Goal: Information Seeking & Learning: Learn about a topic

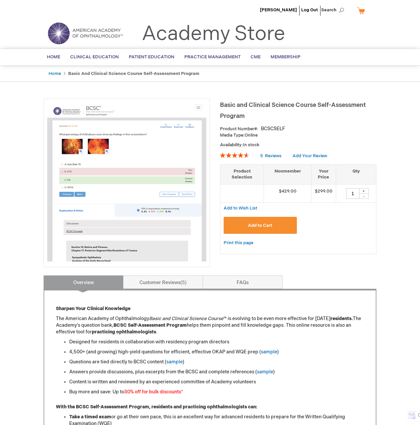
click at [285, 7] on li "[PERSON_NAME]" at bounding box center [278, 10] width 40 height 20
click at [286, 9] on span "[PERSON_NAME]" at bounding box center [278, 9] width 37 height 5
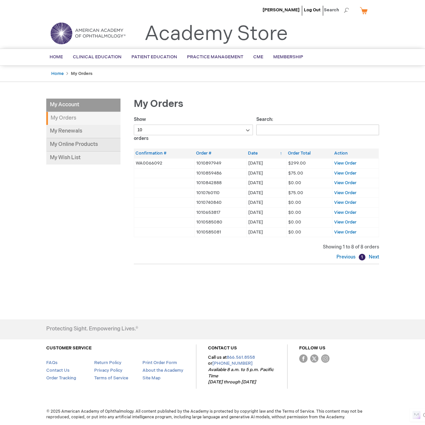
click at [83, 148] on link "My Online Products" at bounding box center [83, 144] width 74 height 13
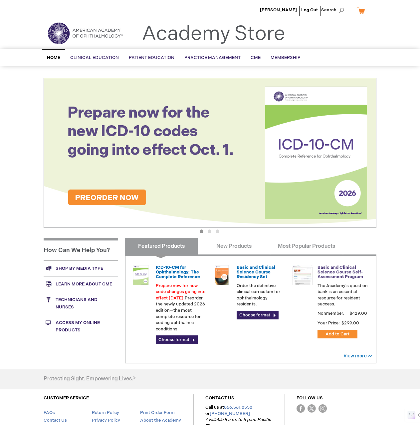
click at [337, 277] on link "Basic and Clinical Science Course Self-Assessment Program" at bounding box center [341, 272] width 46 height 15
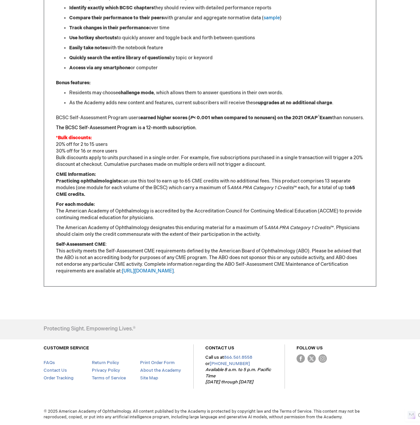
scroll to position [452, 0]
click at [224, 190] on p "CME Information: Practicing ophthalmologists can use this tool to earn up to 65…" at bounding box center [210, 184] width 308 height 27
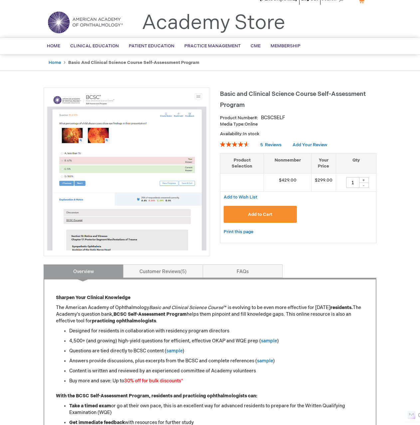
scroll to position [0, 0]
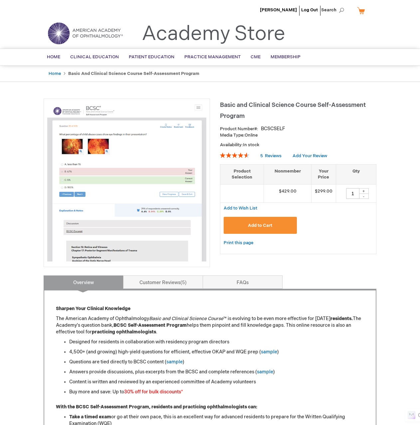
click at [136, 160] on img at bounding box center [126, 181] width 159 height 159
click at [286, 130] on div "Product Number BCSCSELF" at bounding box center [298, 129] width 156 height 7
click at [258, 124] on div "Basic and Clinical Science Course Self-Assessment Program Product Number BCSCSE…" at bounding box center [298, 180] width 156 height 162
click at [275, 97] on main "Basic and Clinical Science Course Self-Assessment Program Product Number BCSCSE…" at bounding box center [210, 424] width 343 height 664
click at [323, 104] on span "Basic and Clinical Science Course Self-Assessment Program" at bounding box center [293, 111] width 146 height 18
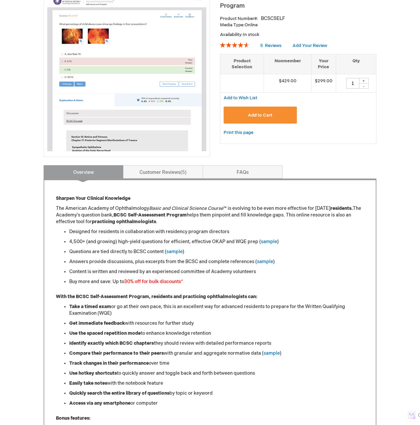
scroll to position [200, 0]
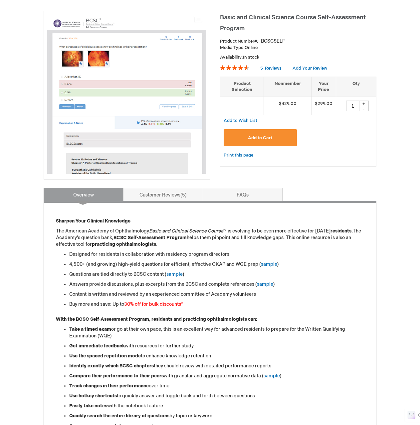
scroll to position [86, 0]
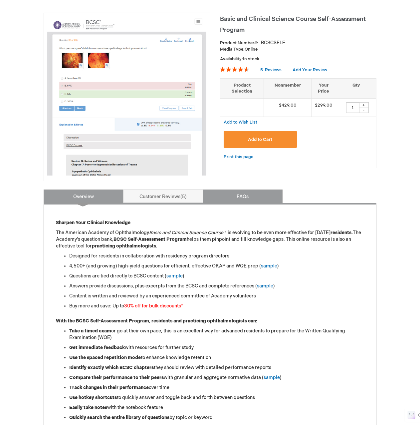
click at [253, 197] on link "FAQs" at bounding box center [243, 195] width 80 height 13
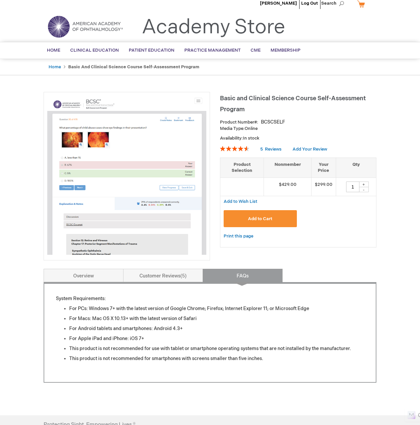
scroll to position [0, 0]
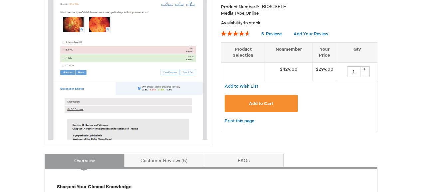
scroll to position [133, 0]
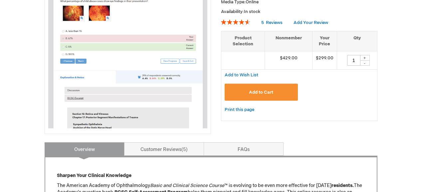
click at [126, 89] on img at bounding box center [127, 48] width 159 height 159
click at [107, 60] on img at bounding box center [127, 48] width 159 height 159
drag, startPoint x: 106, startPoint y: 108, endPoint x: 140, endPoint y: 127, distance: 39.5
click at [105, 108] on img at bounding box center [127, 48] width 159 height 159
click at [65, 66] on img at bounding box center [127, 48] width 159 height 159
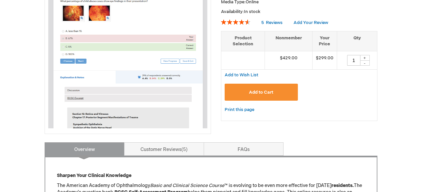
drag, startPoint x: 65, startPoint y: 66, endPoint x: 94, endPoint y: 70, distance: 28.8
click at [66, 66] on img at bounding box center [127, 48] width 159 height 159
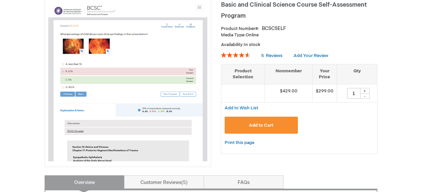
scroll to position [0, 0]
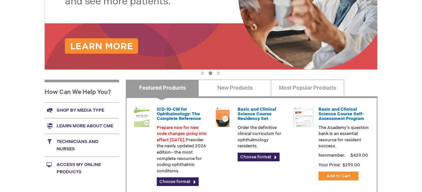
scroll to position [166, 0]
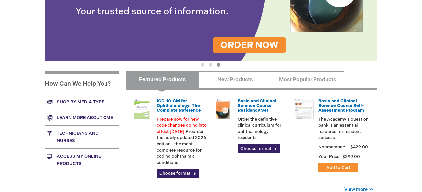
click at [71, 158] on link "Access My Online Products" at bounding box center [82, 159] width 75 height 23
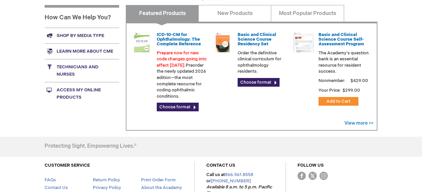
scroll to position [283, 0]
